Goal: Task Accomplishment & Management: Manage account settings

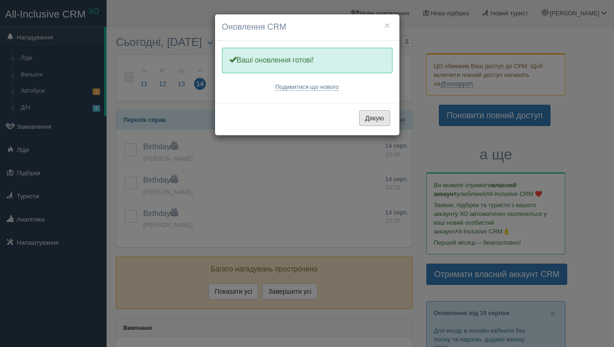
click at [376, 117] on button "Дякую" at bounding box center [374, 118] width 31 height 16
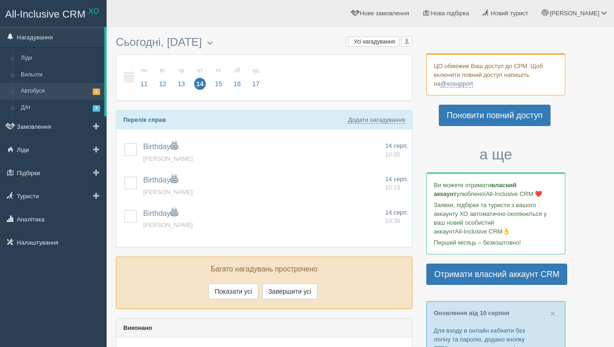
click at [22, 95] on link "Автобуси 1" at bounding box center [61, 91] width 88 height 17
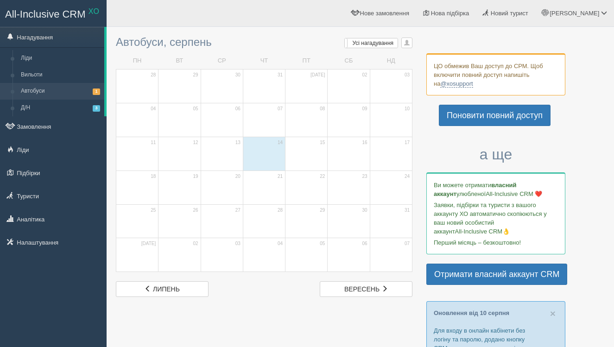
click at [250, 146] on td "14" at bounding box center [264, 154] width 42 height 34
click at [146, 290] on span at bounding box center [148, 289] width 6 height 6
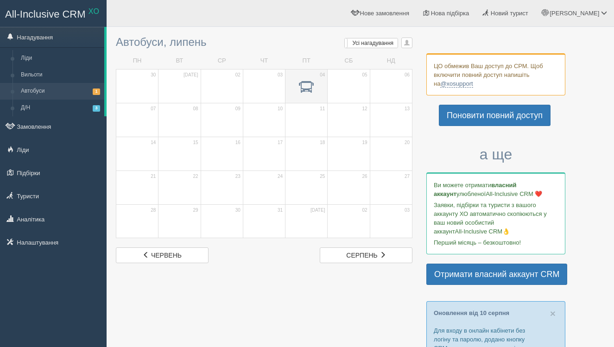
click at [316, 92] on span at bounding box center [306, 89] width 32 height 16
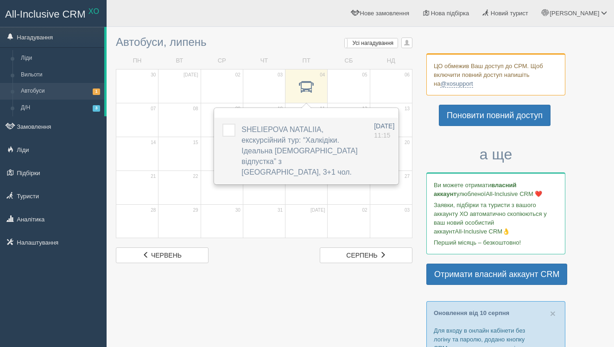
click at [223, 124] on label at bounding box center [223, 124] width 0 height 0
click at [0, 0] on input "checkbox" at bounding box center [0, 0] width 0 height 0
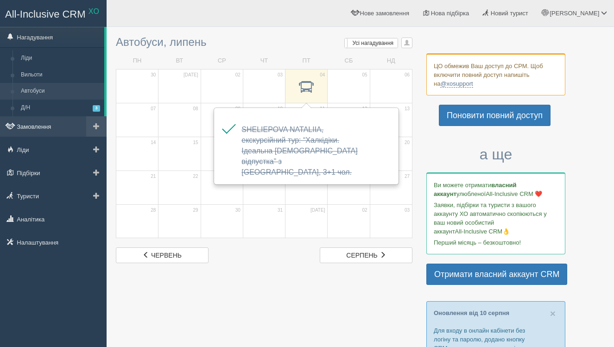
click at [39, 130] on link "Замовлення" at bounding box center [53, 126] width 107 height 20
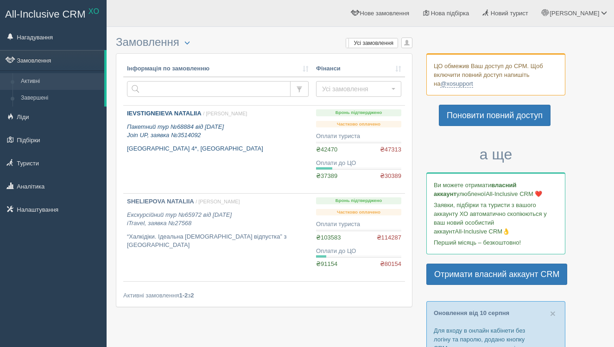
click at [281, 140] on div "IEVSTIGNEIEVA NATALIIA / Вікторія В. Пакетний тур №68884 від 25.01.2025 Join UP…" at bounding box center [218, 131] width 182 height 44
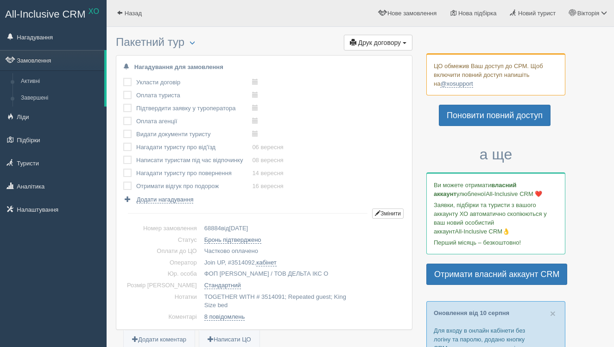
click at [237, 232] on td "68884 від 25.01.2025" at bounding box center [303, 229] width 204 height 12
copy tbody "68884 від 25.01.2025"
drag, startPoint x: 161, startPoint y: 267, endPoint x: 282, endPoint y: 266, distance: 120.5
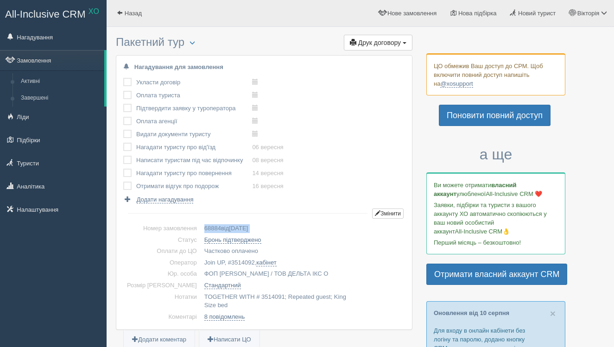
click at [282, 267] on tr "Оператор Join UP, # 3514092 , кабінет" at bounding box center [264, 263] width 282 height 12
click at [282, 266] on td "Join UP, # 3514092 , кабінет" at bounding box center [303, 263] width 204 height 12
drag, startPoint x: 152, startPoint y: 263, endPoint x: 326, endPoint y: 261, distance: 173.9
click at [326, 261] on tr "Оператор Join UP, # 3514092 , кабінет" at bounding box center [264, 263] width 282 height 12
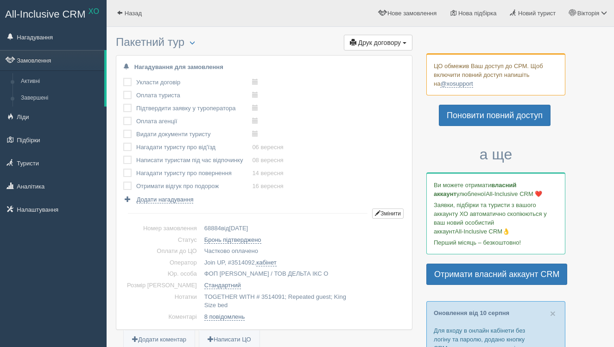
copy tr "Оператор Join UP, # 3514092 , кабінет"
